Goal: Task Accomplishment & Management: Manage account settings

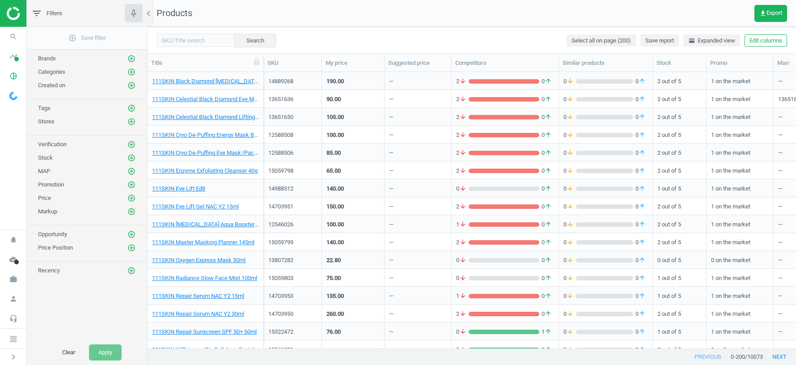
scroll to position [276, 648]
click at [17, 282] on icon "work" at bounding box center [13, 279] width 17 height 17
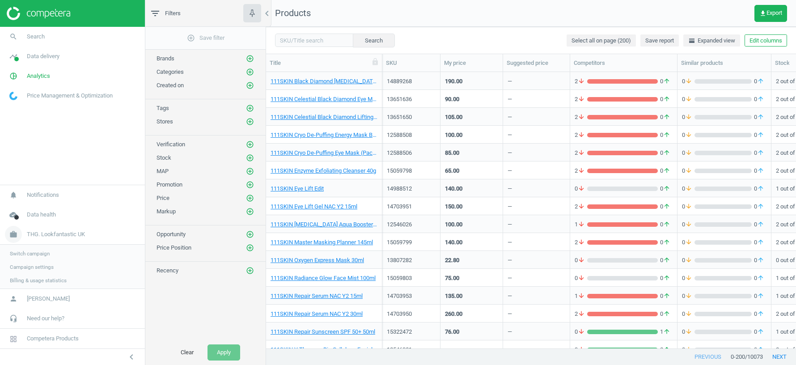
scroll to position [276, 530]
click at [29, 254] on span "Switch campaign" at bounding box center [30, 252] width 40 height 7
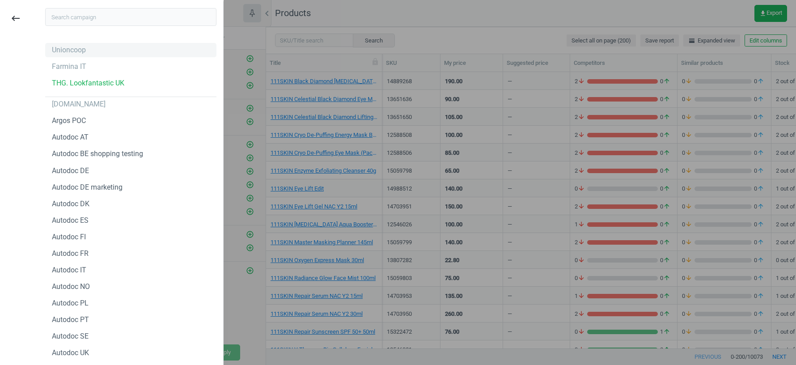
click at [76, 50] on div "Unioncoop" at bounding box center [69, 50] width 34 height 10
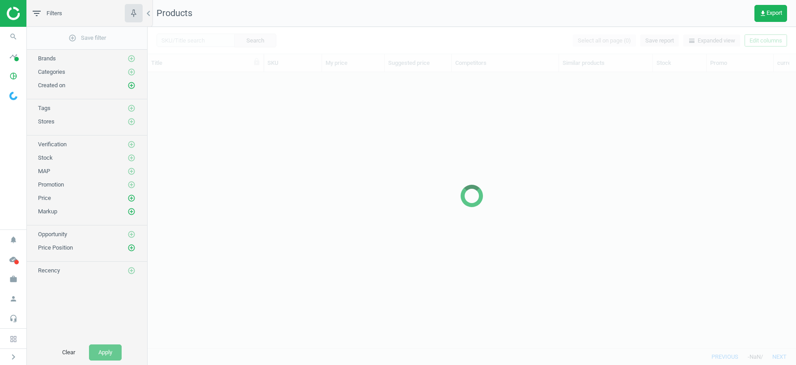
scroll to position [276, 648]
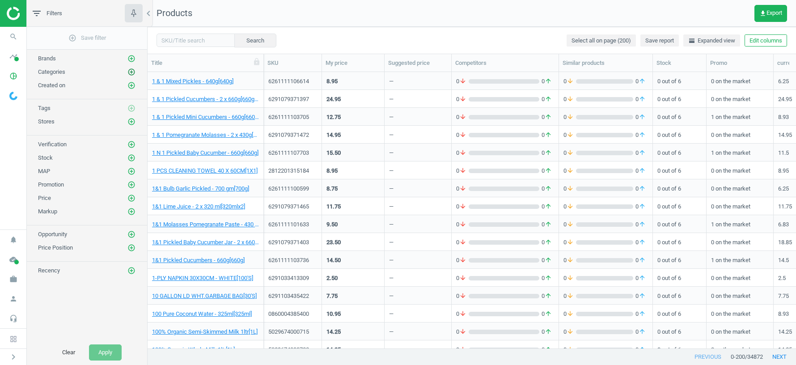
click at [131, 70] on icon "add_circle_outline" at bounding box center [131, 72] width 8 height 8
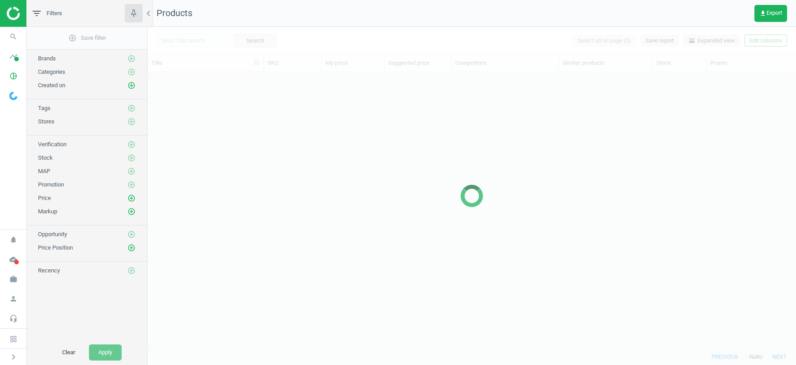
scroll to position [276, 648]
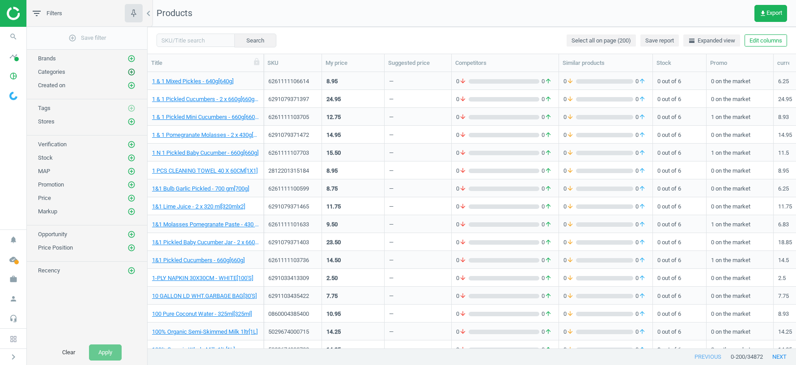
click at [135, 70] on icon "add_circle_outline" at bounding box center [131, 72] width 8 height 8
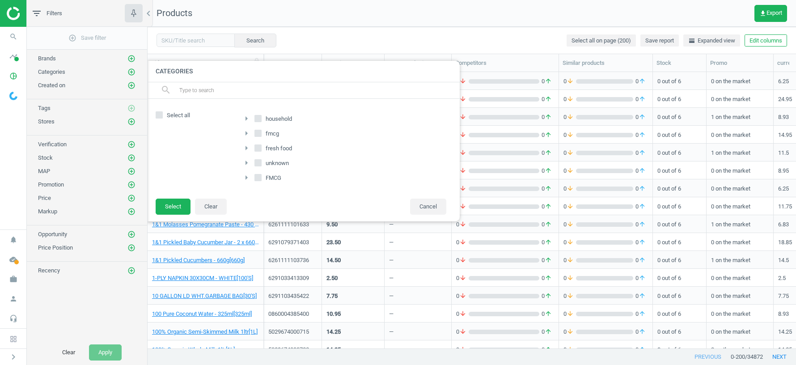
click at [243, 175] on icon "arrow_right" at bounding box center [246, 177] width 11 height 11
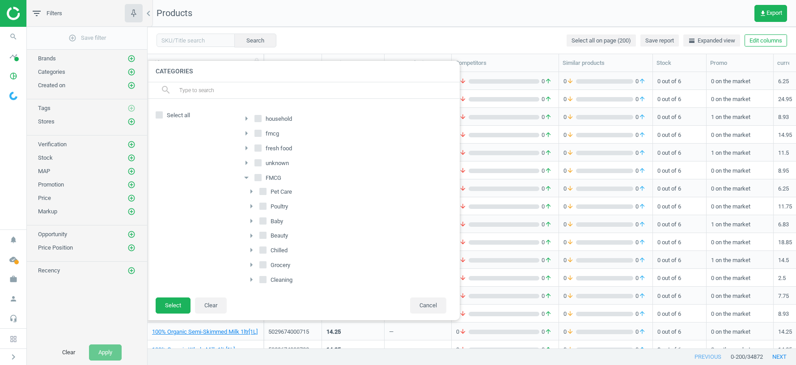
click at [243, 175] on icon "arrow_drop_down" at bounding box center [246, 177] width 11 height 11
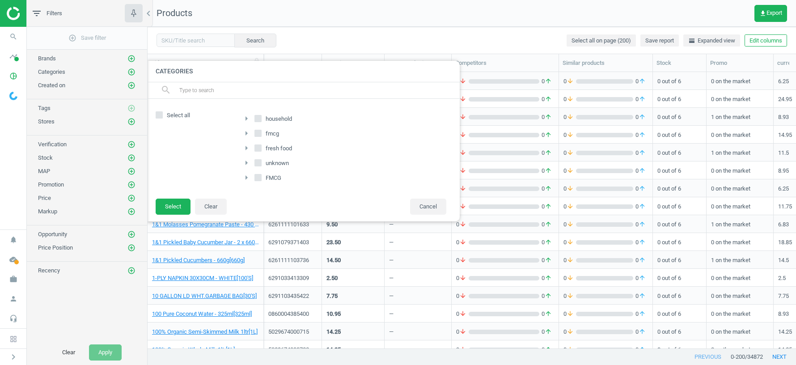
click at [243, 175] on icon "arrow_right" at bounding box center [246, 177] width 11 height 11
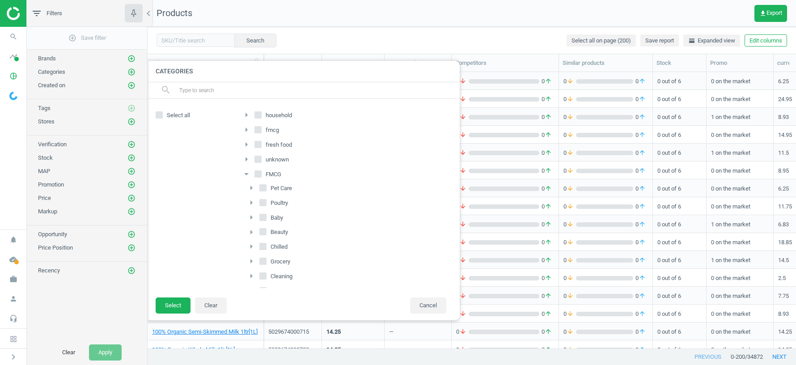
scroll to position [0, 0]
click at [248, 135] on icon "arrow_right" at bounding box center [246, 133] width 11 height 11
click at [247, 133] on icon "arrow_drop_down" at bounding box center [246, 133] width 11 height 11
click at [247, 133] on icon "arrow_right" at bounding box center [246, 133] width 11 height 11
click at [247, 133] on icon "arrow_drop_down" at bounding box center [246, 133] width 11 height 11
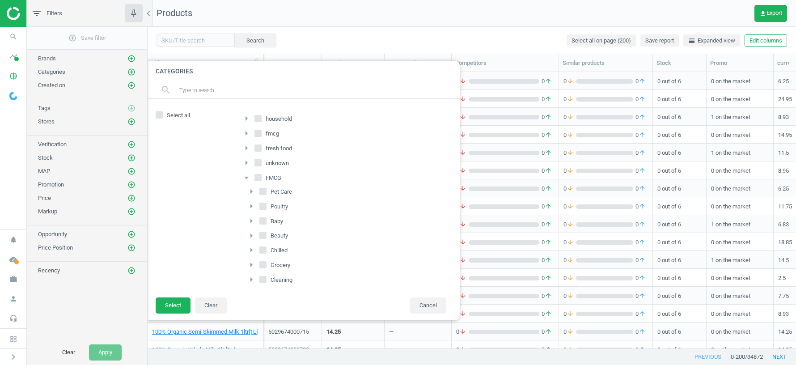
scroll to position [42, 0]
click at [246, 136] on icon "arrow_drop_down" at bounding box center [246, 135] width 11 height 11
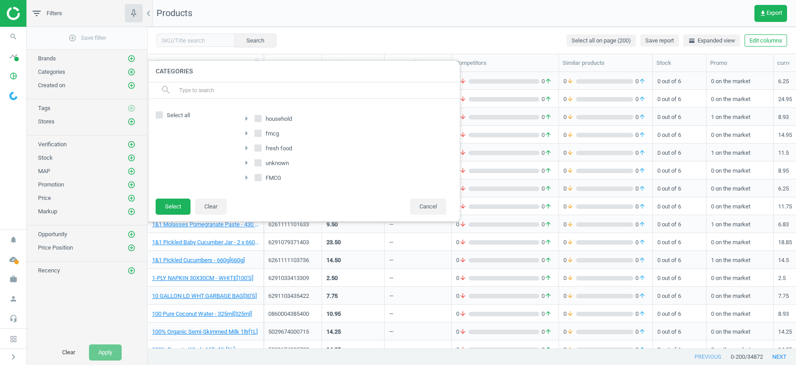
click at [437, 9] on div at bounding box center [546, 182] width 796 height 365
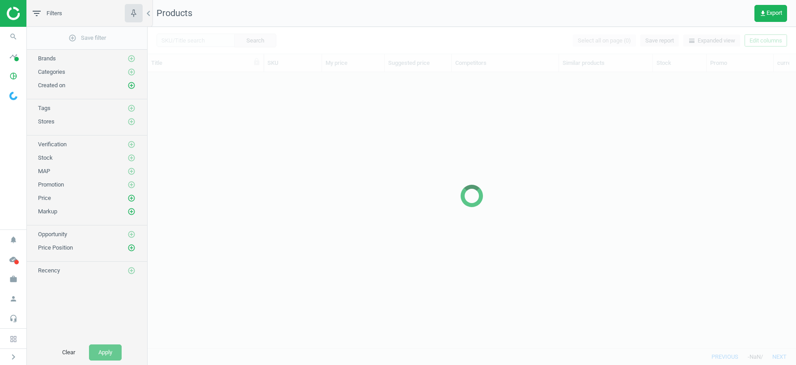
scroll to position [276, 648]
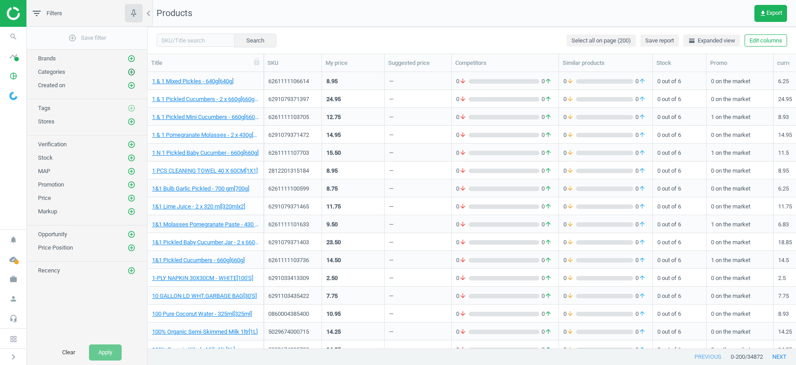
click at [131, 73] on icon "add_circle_outline" at bounding box center [131, 72] width 8 height 8
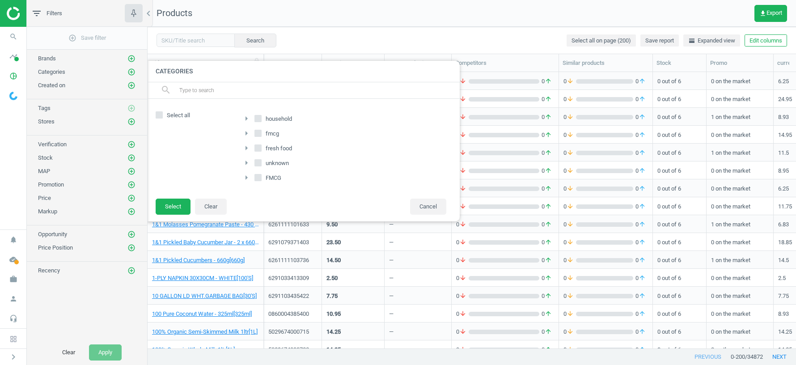
click at [245, 131] on icon "arrow_right" at bounding box center [246, 133] width 11 height 11
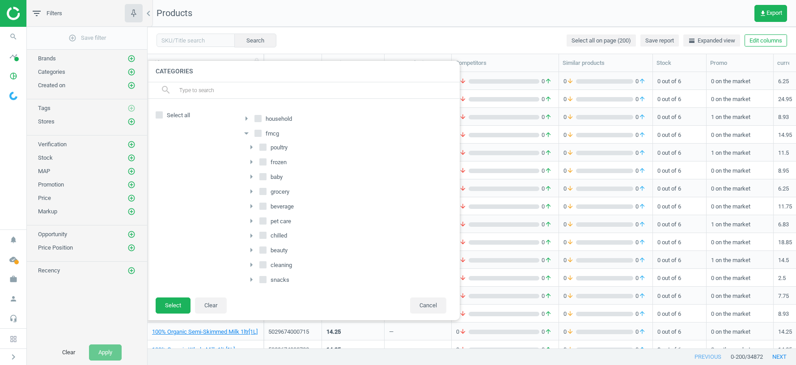
click at [253, 146] on icon "arrow_right" at bounding box center [251, 147] width 11 height 11
click at [256, 161] on icon "arrow_right" at bounding box center [256, 161] width 11 height 11
click at [261, 174] on icon "arrow_right" at bounding box center [261, 174] width 11 height 11
click at [268, 244] on icon "arrow_right" at bounding box center [266, 247] width 11 height 11
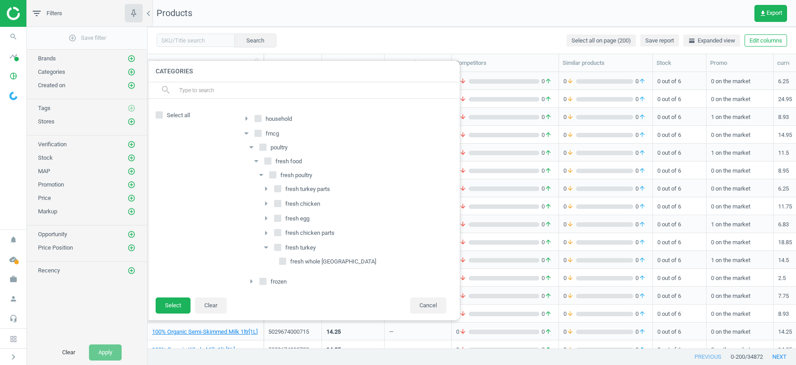
click at [282, 259] on input "fresh whole turkey" at bounding box center [283, 261] width 6 height 6
checkbox input "true"
click at [176, 302] on button "Select" at bounding box center [173, 305] width 35 height 16
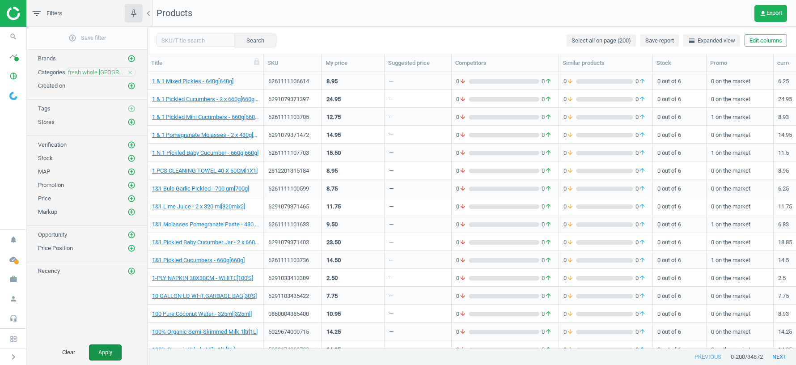
click at [103, 353] on button "Apply" at bounding box center [105, 352] width 33 height 16
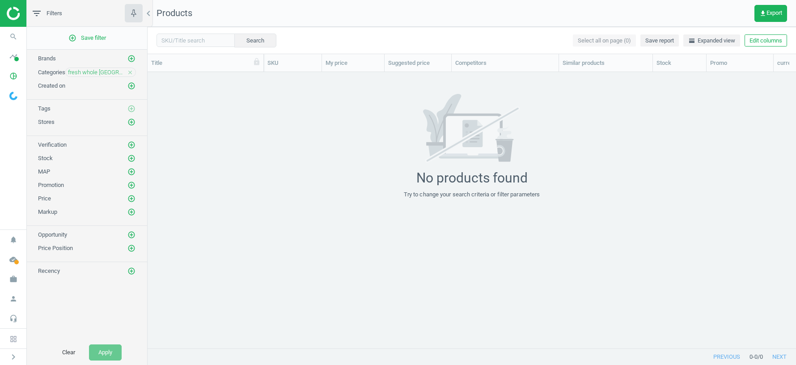
click at [130, 72] on icon "close" at bounding box center [130, 72] width 6 height 6
click at [12, 278] on icon "work" at bounding box center [13, 279] width 17 height 17
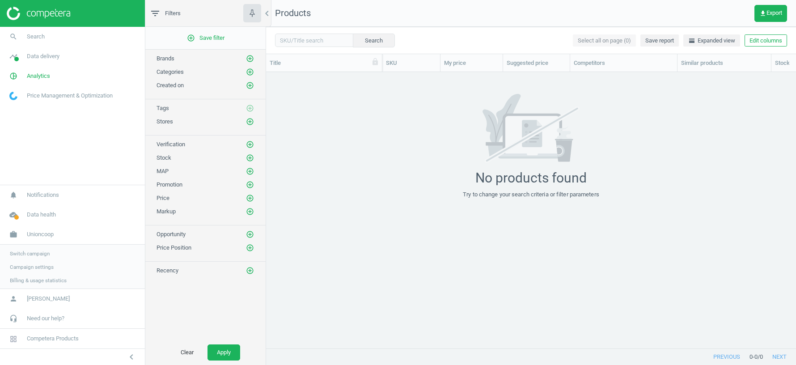
scroll to position [0, 0]
click at [37, 253] on span "Switch campaign" at bounding box center [30, 252] width 40 height 7
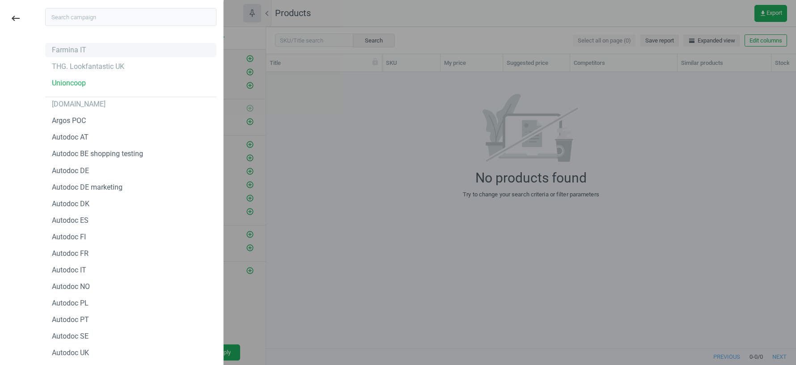
click at [67, 46] on div "Farmina IT" at bounding box center [69, 50] width 34 height 10
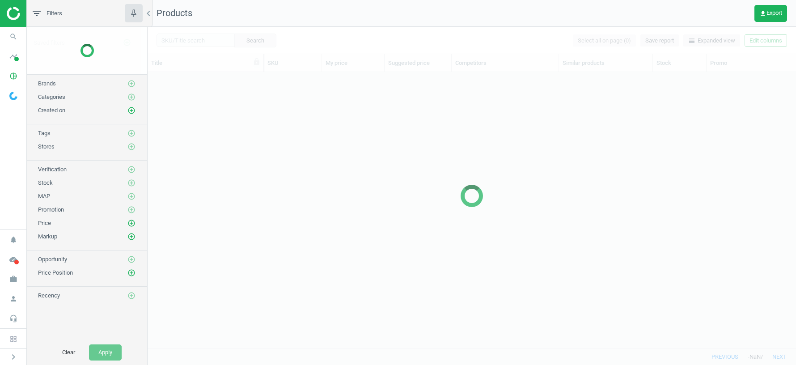
scroll to position [276, 648]
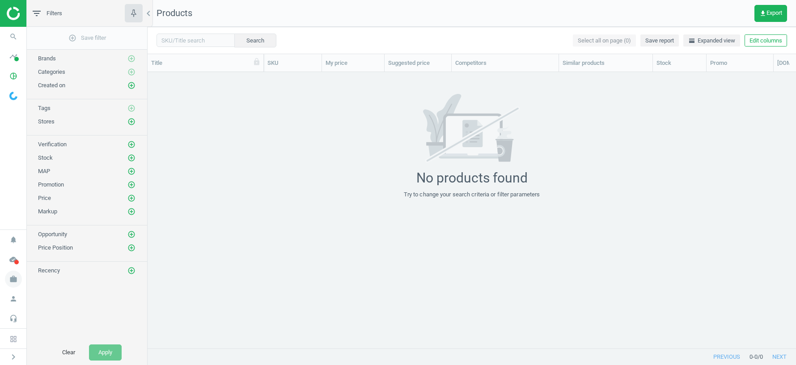
click at [15, 278] on icon "work" at bounding box center [13, 279] width 17 height 17
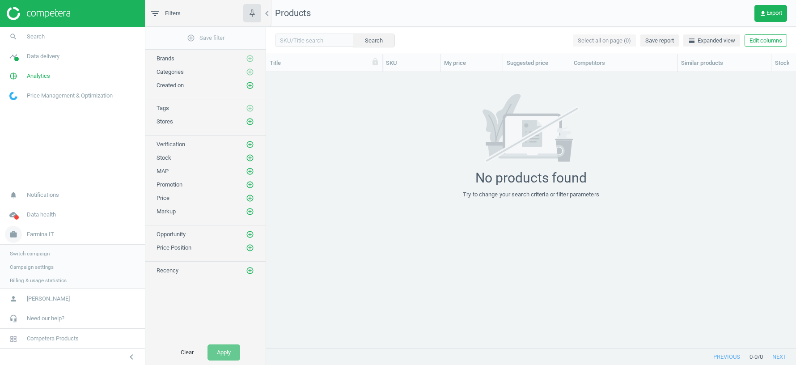
scroll to position [276, 530]
click at [41, 253] on span "Switch campaign" at bounding box center [30, 252] width 40 height 7
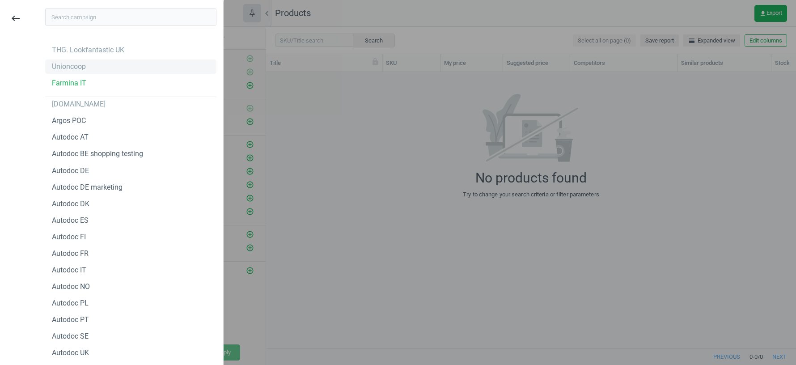
click at [100, 64] on div "Unioncoop" at bounding box center [130, 66] width 171 height 14
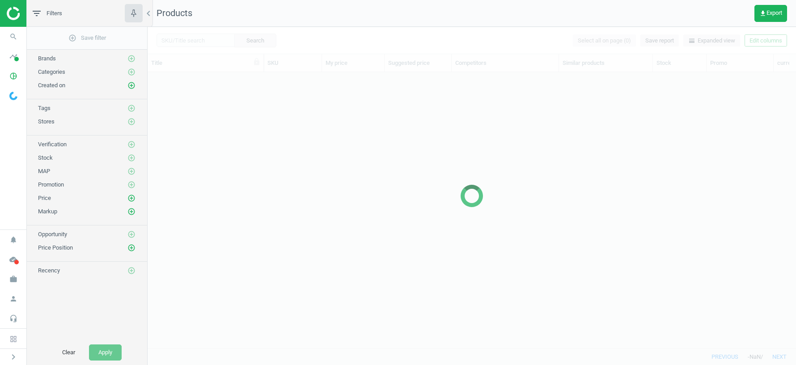
scroll to position [276, 648]
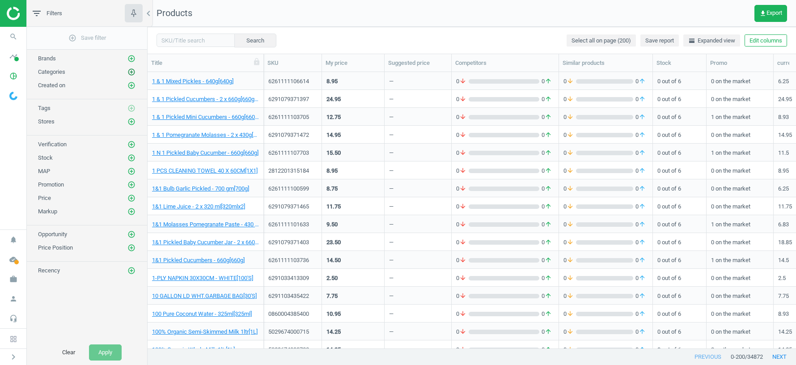
click at [133, 71] on icon "add_circle_outline" at bounding box center [131, 72] width 8 height 8
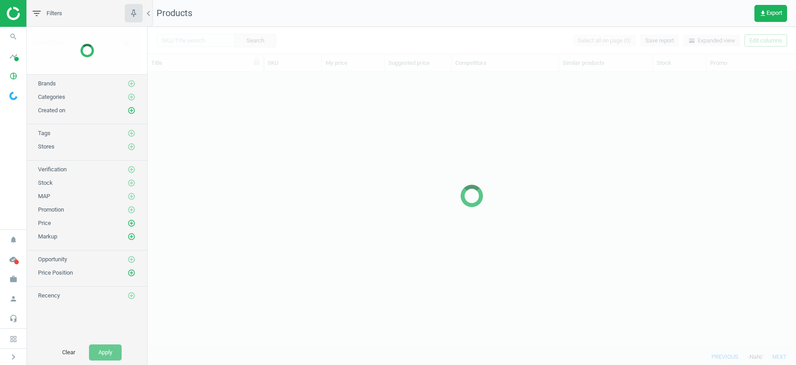
scroll to position [276, 648]
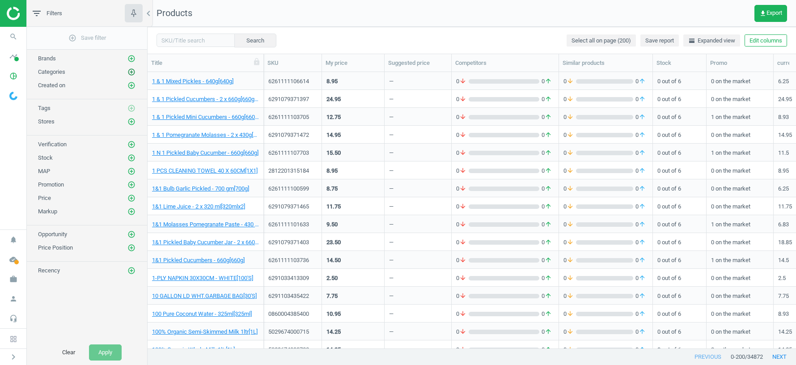
click at [132, 72] on icon "add_circle_outline" at bounding box center [131, 72] width 8 height 8
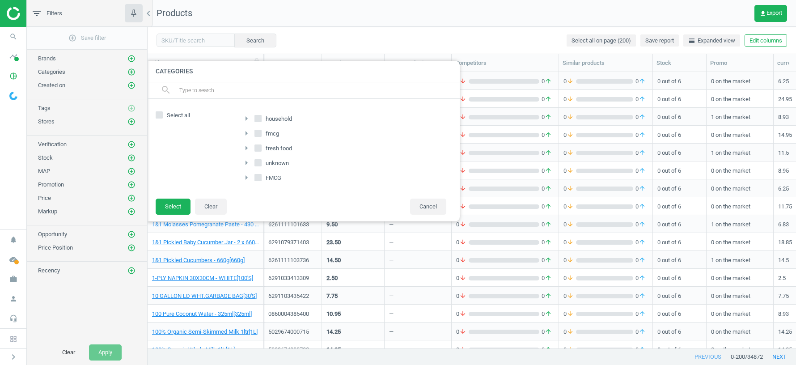
click at [247, 177] on icon "arrow_right" at bounding box center [246, 177] width 11 height 11
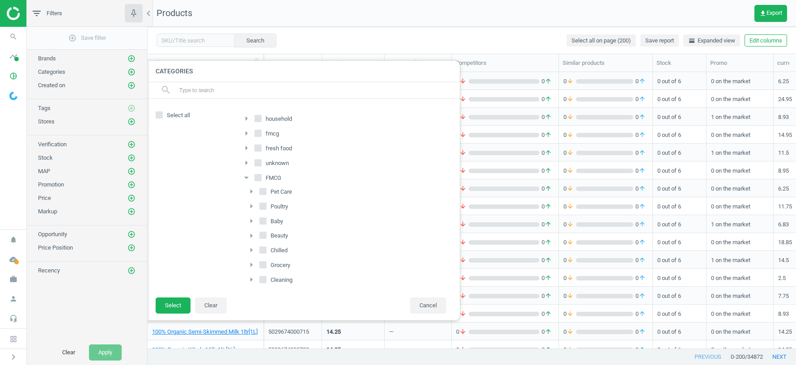
click at [247, 177] on icon "arrow_drop_down" at bounding box center [246, 177] width 11 height 11
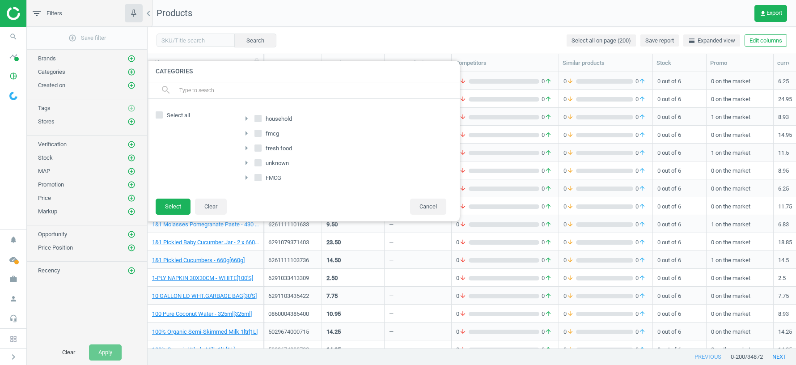
click at [245, 177] on icon "arrow_right" at bounding box center [246, 177] width 11 height 11
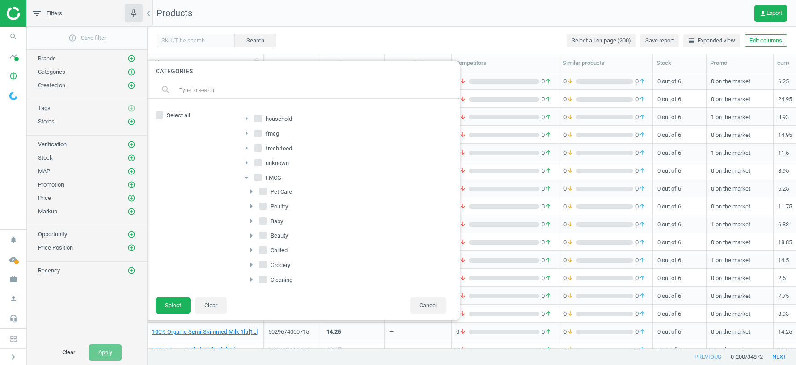
click at [245, 177] on icon "arrow_drop_down" at bounding box center [246, 177] width 11 height 11
